Goal: Information Seeking & Learning: Learn about a topic

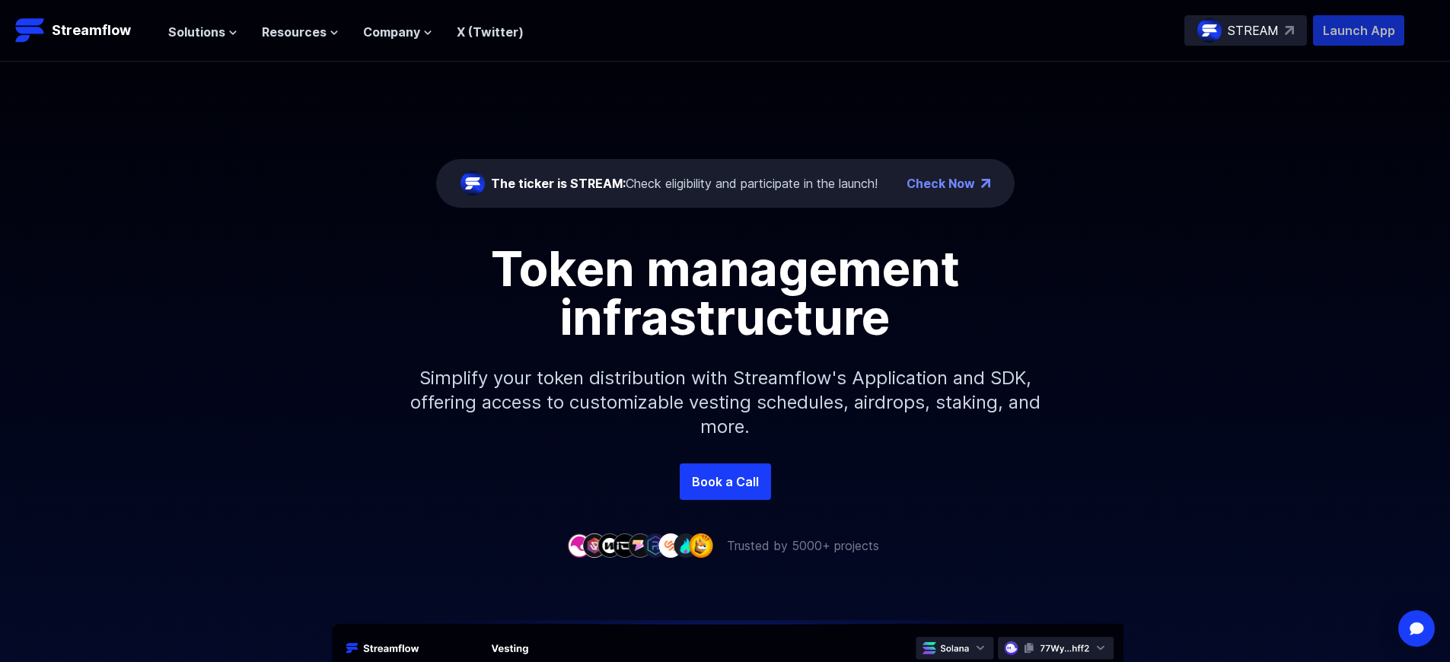
click at [1359, 30] on p "Launch App" at bounding box center [1358, 30] width 91 height 30
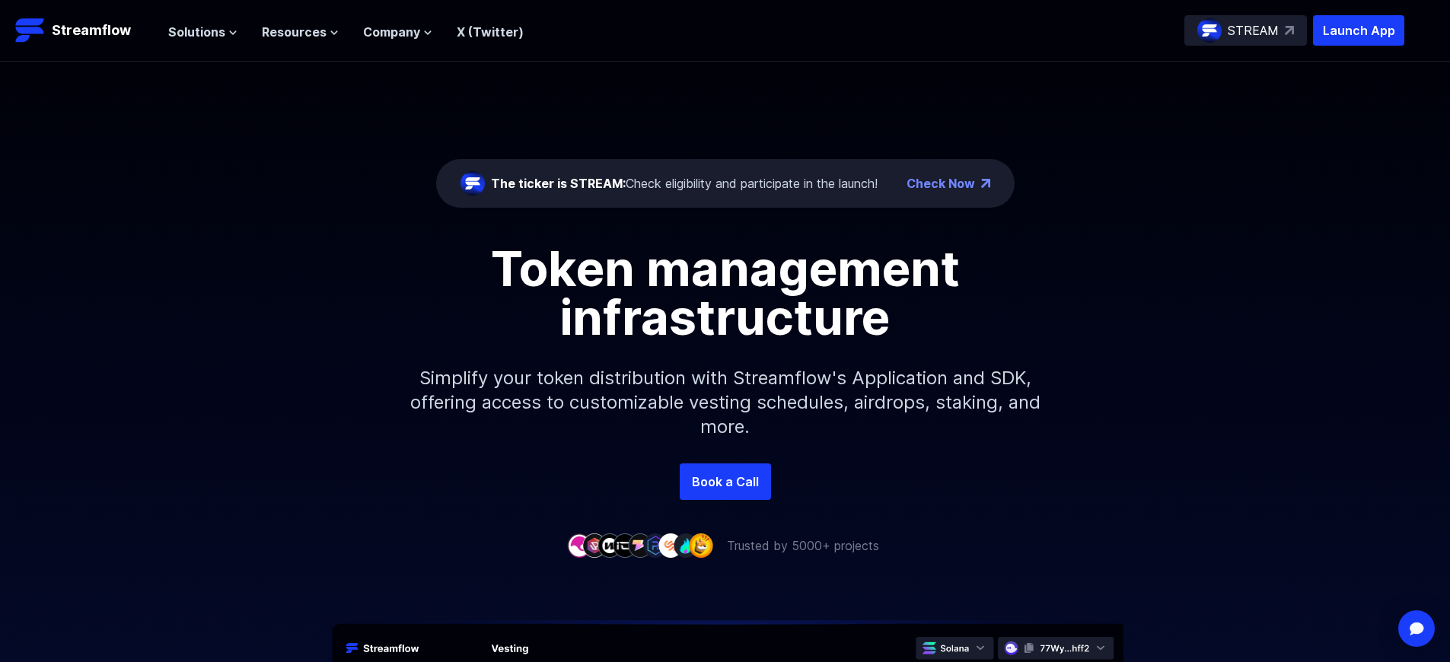
click at [1359, 30] on p "Launch App" at bounding box center [1358, 30] width 91 height 30
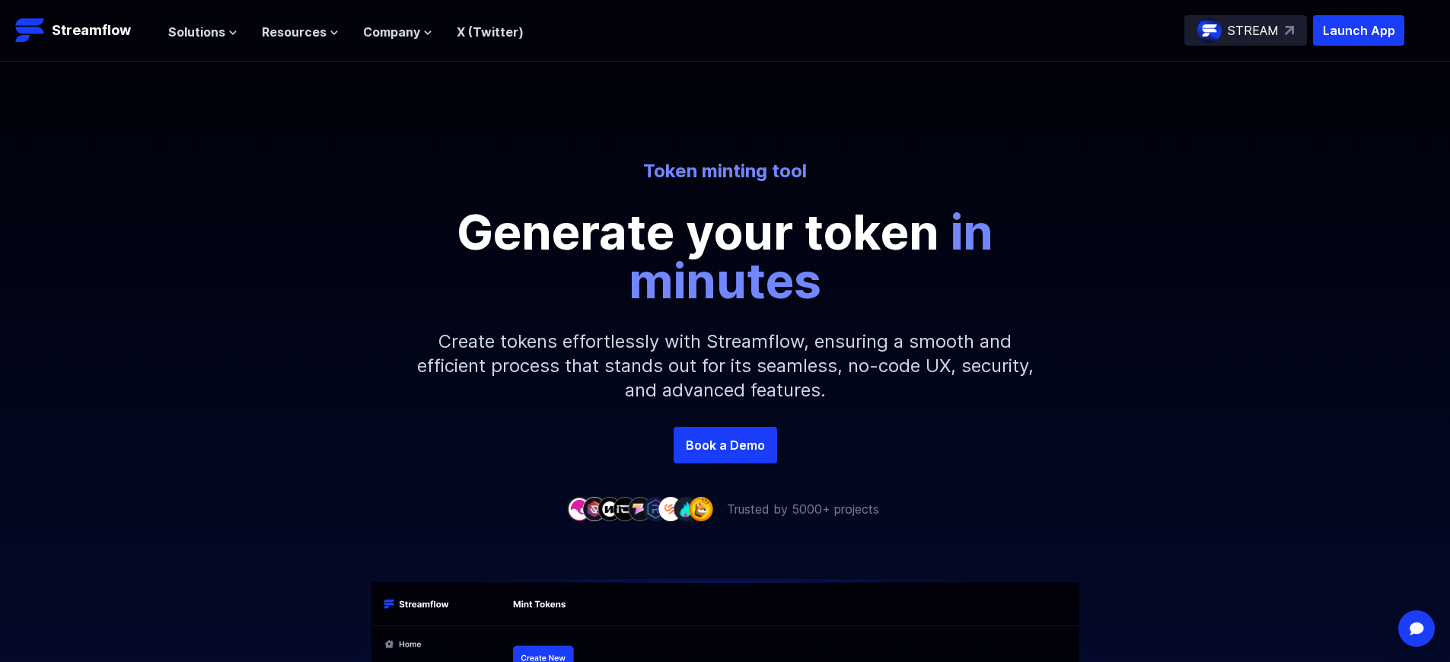
scroll to position [2373, 0]
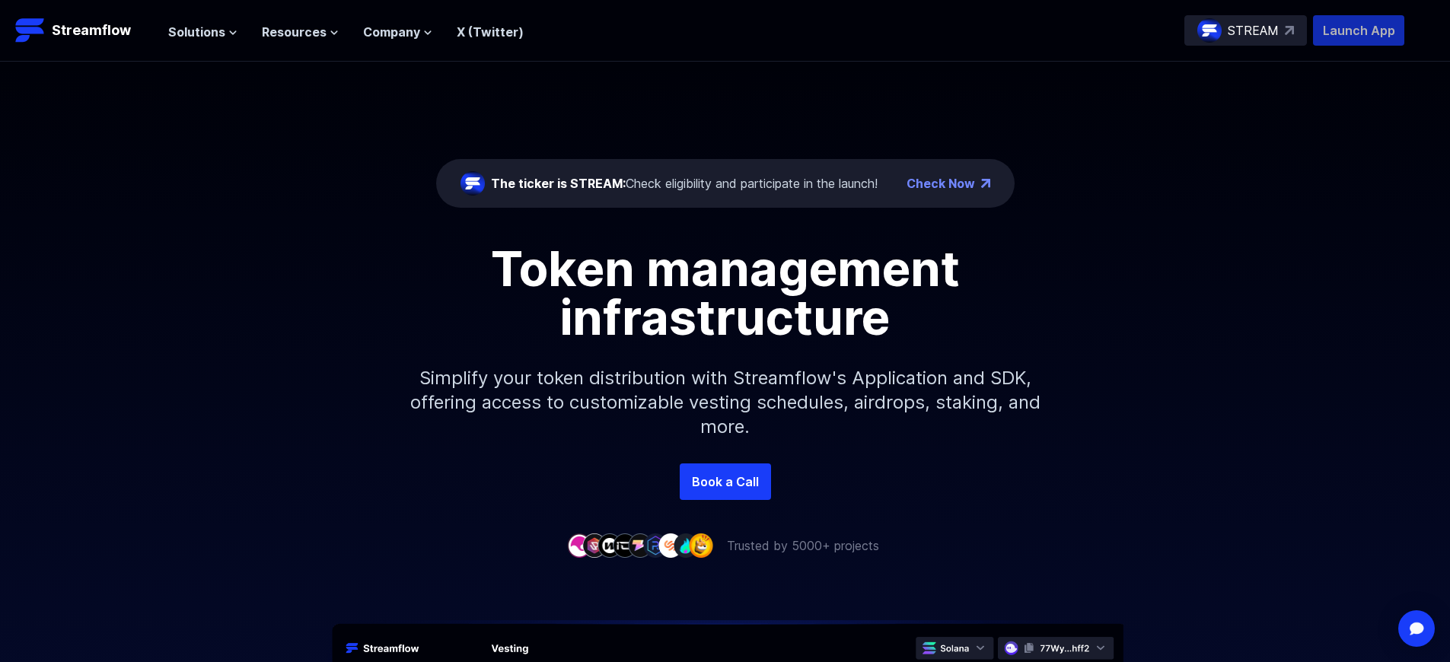
click at [1359, 30] on p "Launch App" at bounding box center [1358, 30] width 91 height 30
